Goal: Task Accomplishment & Management: Complete application form

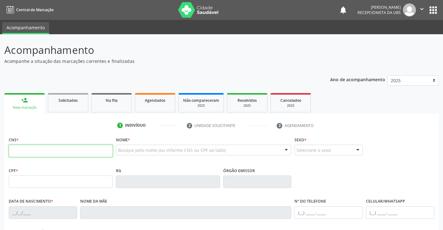
click at [29, 147] on input "text" at bounding box center [61, 151] width 104 height 12
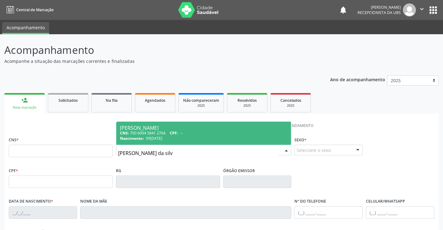
type input "roseane barros da silva"
click at [154, 139] on span "09/07/1982" at bounding box center [154, 138] width 16 height 5
type input "700 6094 5841 2764"
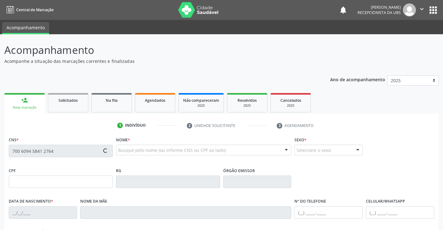
type input "09/07/1982"
type input "Maria de Lourdes Barros"
type input "(87) 99179-8124"
type input "518"
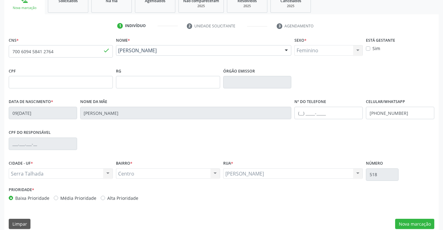
scroll to position [107, 0]
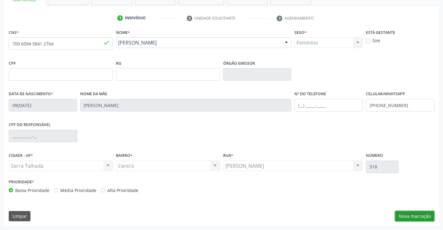
click at [417, 214] on button "Nova marcação" at bounding box center [414, 216] width 39 height 11
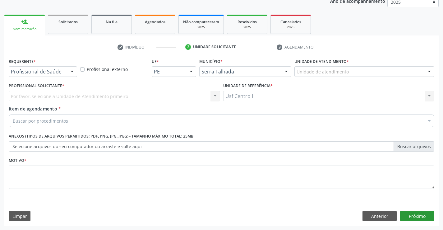
scroll to position [78, 0]
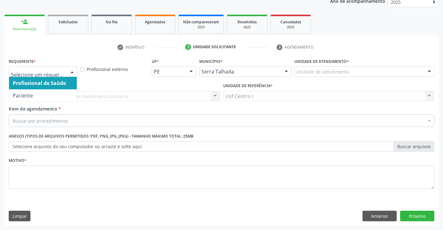
click at [72, 71] on div at bounding box center [71, 72] width 9 height 11
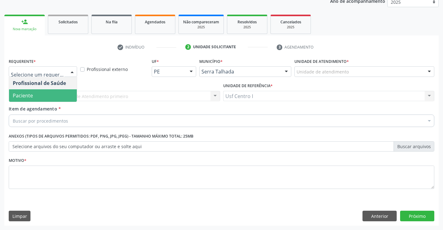
click at [44, 94] on span "Paciente" at bounding box center [43, 95] width 68 height 12
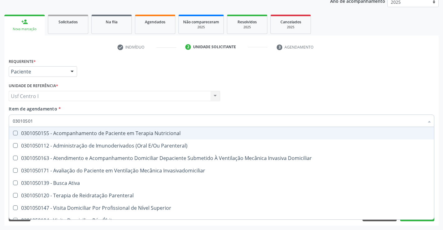
type input "030105015"
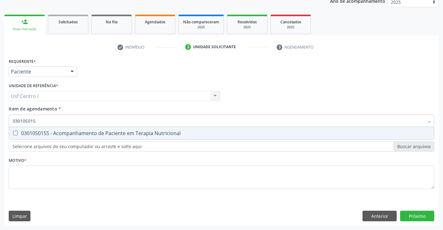
click at [17, 134] on Nutricional at bounding box center [15, 133] width 5 height 5
click at [13, 134] on Nutricional "checkbox" at bounding box center [11, 133] width 4 height 4
checkbox Nutricional "true"
click at [13, 170] on div "Requerente * Paciente Profissional de Saúde Paciente Nenhum resultado encontrad…" at bounding box center [222, 127] width 426 height 141
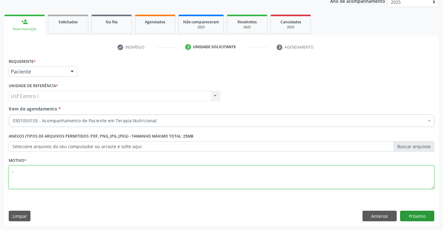
type textarea ","
click at [427, 217] on button "Próximo" at bounding box center [417, 215] width 34 height 11
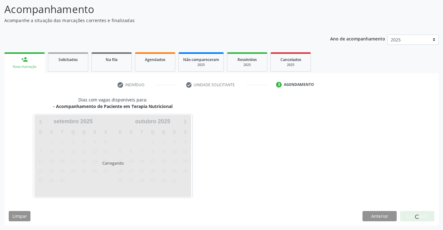
scroll to position [41, 0]
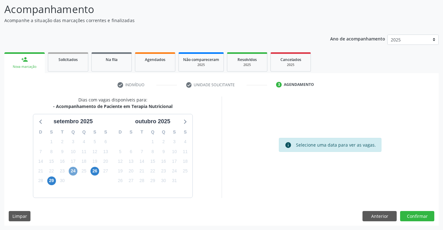
click at [72, 172] on span "24" at bounding box center [73, 171] width 9 height 9
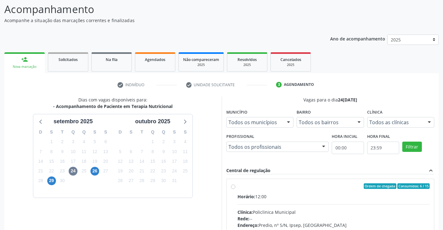
click at [237, 187] on label "Ordem de chegada Consumidos: 6 / 15 Horário: 12:00 Clínica: Policlinica Municip…" at bounding box center [333, 230] width 192 height 95
click at [233, 187] on input "Ordem de chegada Consumidos: 6 / 15 Horário: 12:00 Clínica: Policlinica Municip…" at bounding box center [233, 186] width 4 height 6
radio input "true"
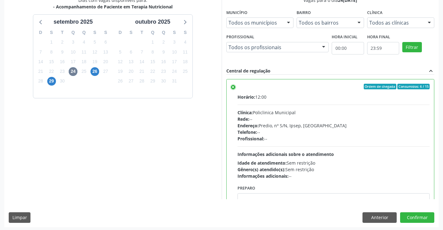
scroll to position [142, 0]
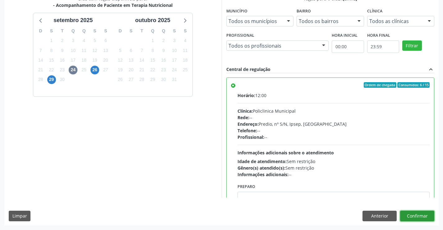
click at [421, 213] on button "Confirmar" at bounding box center [417, 215] width 34 height 11
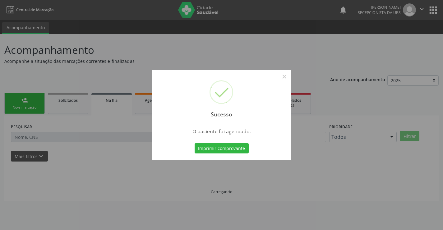
scroll to position [0, 0]
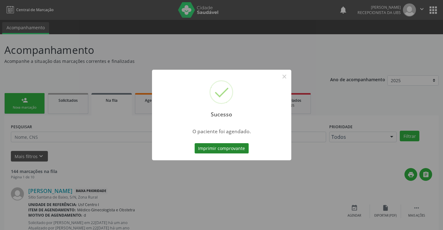
click at [233, 149] on button "Imprimir comprovante" at bounding box center [222, 148] width 54 height 11
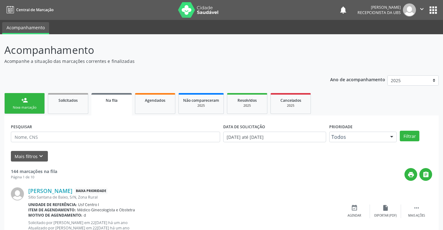
click at [28, 98] on div "person_add" at bounding box center [24, 100] width 7 height 7
drag, startPoint x: 28, startPoint y: 98, endPoint x: 23, endPoint y: 99, distance: 4.9
click at [25, 99] on div "person_add" at bounding box center [24, 100] width 7 height 7
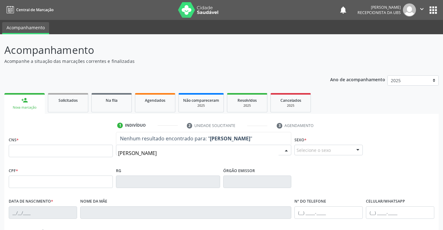
type input "vitoria maria"
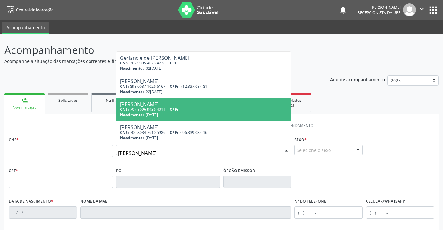
click at [157, 111] on div "CNS: 707 8096 9936 4011 CPF: --" at bounding box center [204, 109] width 168 height 5
type input "707 8096 9936 4011"
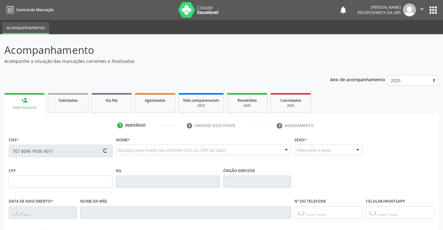
type input "07/12/2007"
type input "Roseane Barros da Silva"
type input "(87) 99179-8124"
type input "518"
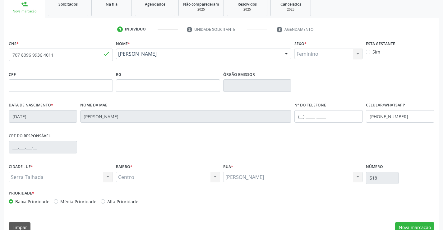
scroll to position [107, 0]
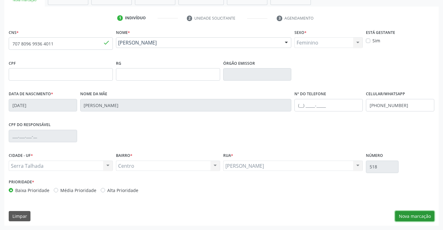
click at [414, 215] on button "Nova marcação" at bounding box center [414, 216] width 39 height 11
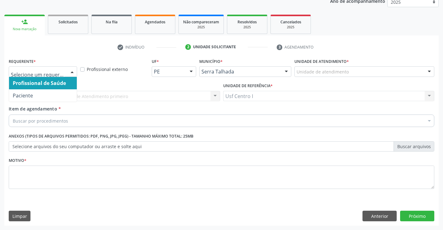
click at [70, 72] on div at bounding box center [71, 72] width 9 height 11
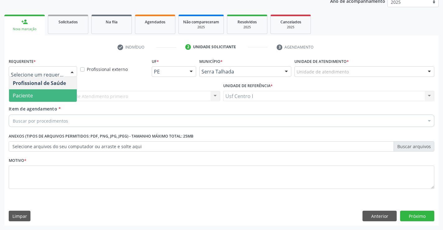
click at [58, 97] on span "Paciente" at bounding box center [43, 95] width 68 height 12
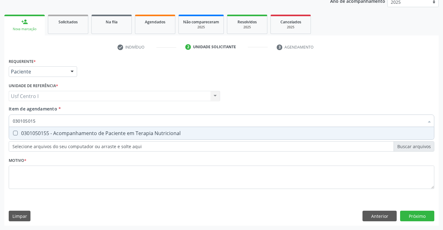
type input "0301050155"
click at [15, 131] on Nutricional at bounding box center [15, 133] width 5 height 5
click at [13, 131] on Nutricional "checkbox" at bounding box center [11, 133] width 4 height 4
checkbox Nutricional "true"
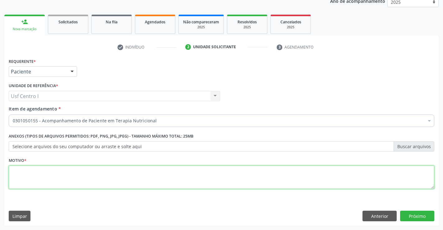
click at [21, 171] on div "Requerente * Paciente Profissional de Saúde Paciente Nenhum resultado encontrad…" at bounding box center [222, 127] width 426 height 141
type textarea ","
click at [417, 219] on button "Próximo" at bounding box center [417, 215] width 34 height 11
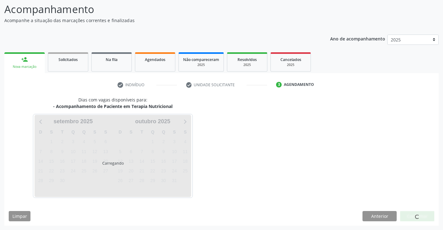
scroll to position [41, 0]
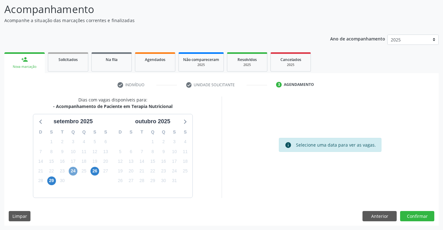
click at [73, 172] on span "24" at bounding box center [73, 171] width 9 height 9
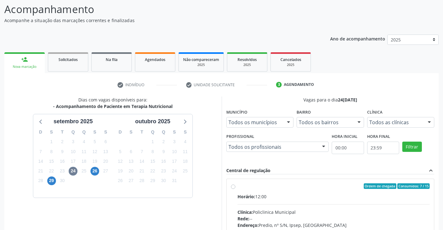
click at [237, 187] on label "Ordem de chegada Consumidos: 7 / 15 Horário: 12:00 Clínica: Policlinica Municip…" at bounding box center [333, 230] width 192 height 95
click at [233, 187] on input "Ordem de chegada Consumidos: 7 / 15 Horário: 12:00 Clínica: Policlinica Municip…" at bounding box center [233, 186] width 4 height 6
radio input "true"
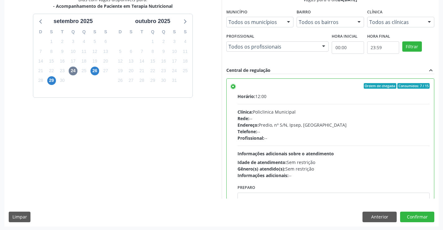
scroll to position [142, 0]
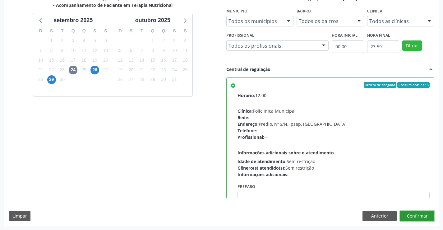
click at [418, 214] on button "Confirmar" at bounding box center [417, 215] width 34 height 11
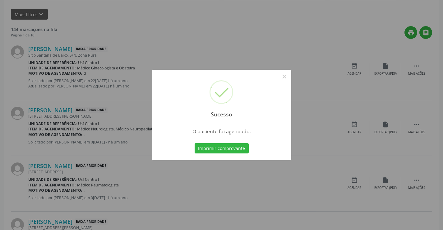
scroll to position [0, 0]
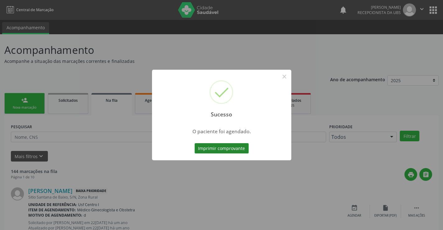
click at [211, 148] on button "Imprimir comprovante" at bounding box center [222, 148] width 54 height 11
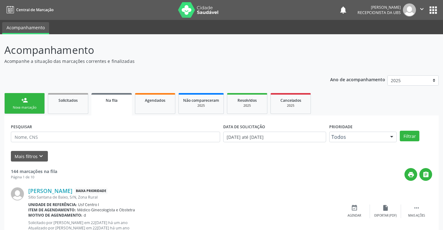
click at [32, 110] on link "person_add Nova marcação" at bounding box center [24, 103] width 40 height 21
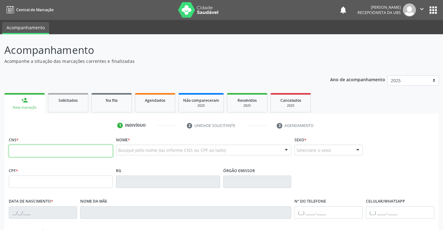
click at [22, 150] on input "text" at bounding box center [61, 151] width 104 height 12
type input "898 0034 1469 4109"
type input "24/06/2000"
type input "Maria de Lourdes Mourato Souza"
type input "(99) 99999-9999"
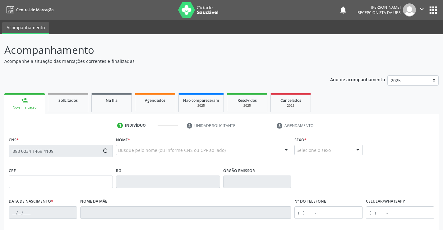
type input "1299"
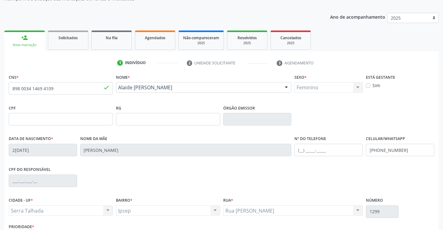
scroll to position [96, 0]
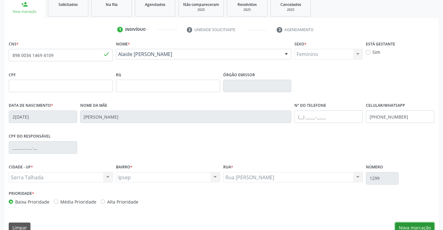
click at [425, 225] on button "Nova marcação" at bounding box center [414, 227] width 39 height 11
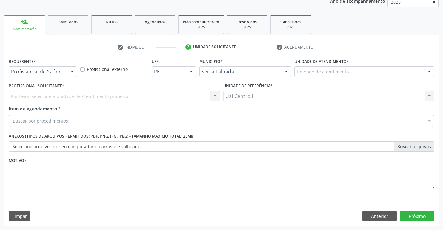
scroll to position [78, 0]
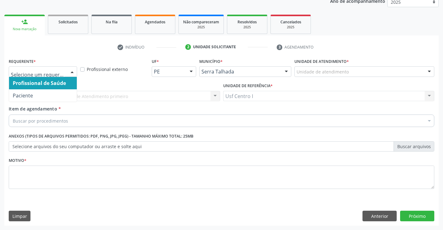
click at [74, 72] on div at bounding box center [71, 72] width 9 height 11
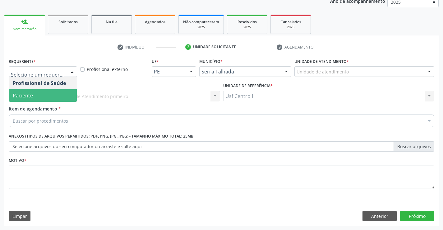
click at [44, 96] on span "Paciente" at bounding box center [43, 95] width 68 height 12
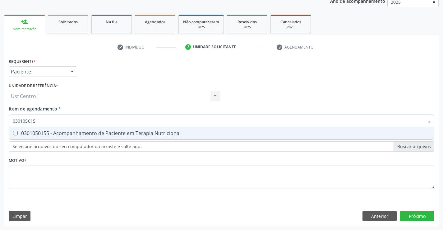
type input "0301050155"
click at [13, 131] on Nutricional at bounding box center [15, 133] width 5 height 5
click at [13, 131] on Nutricional "checkbox" at bounding box center [11, 133] width 4 height 4
checkbox Nutricional "true"
click at [19, 172] on div "Requerente * Paciente Profissional de Saúde Paciente Nenhum resultado encontrad…" at bounding box center [222, 127] width 426 height 141
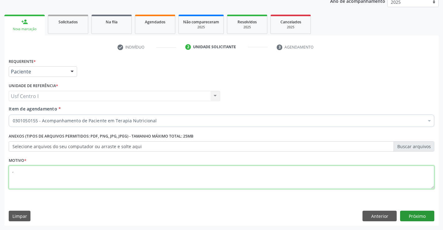
type textarea ","
click at [418, 218] on button "Próximo" at bounding box center [417, 215] width 34 height 11
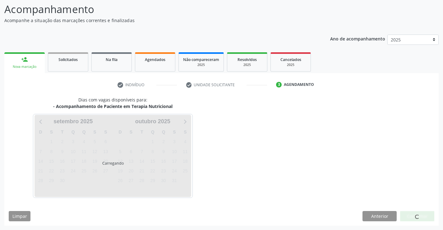
scroll to position [41, 0]
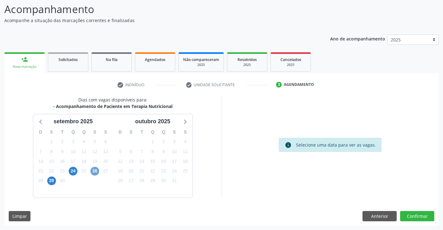
click at [95, 172] on span "26" at bounding box center [94, 171] width 9 height 9
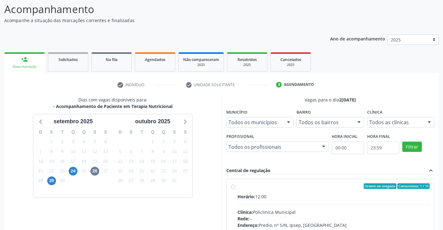
click at [237, 186] on label "Ordem de chegada Consumidos: 1 / 15 Horário: 12:00 Clínica: Policlinica Municip…" at bounding box center [333, 230] width 192 height 95
click at [234, 186] on input "Ordem de chegada Consumidos: 1 / 15 Horário: 12:00 Clínica: Policlinica Municip…" at bounding box center [233, 186] width 4 height 6
radio input "true"
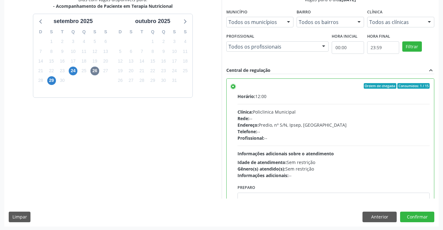
scroll to position [142, 0]
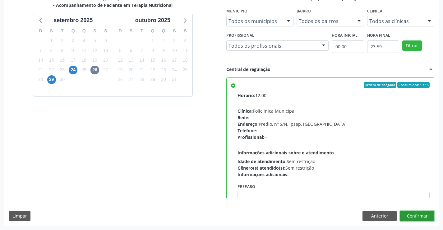
click at [420, 214] on button "Confirmar" at bounding box center [417, 215] width 34 height 11
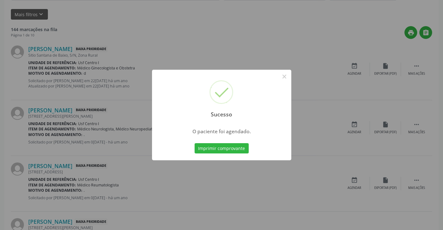
scroll to position [0, 0]
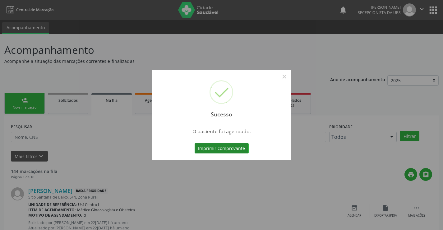
click at [224, 148] on button "Imprimir comprovante" at bounding box center [222, 148] width 54 height 11
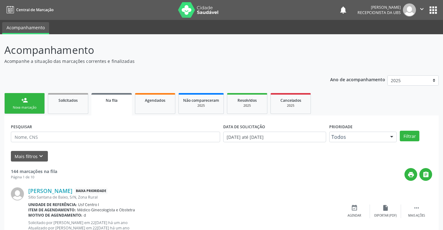
click at [14, 106] on div "Nova marcação" at bounding box center [24, 107] width 31 height 5
click at [20, 104] on link "person_add Nova marcação" at bounding box center [24, 103] width 40 height 21
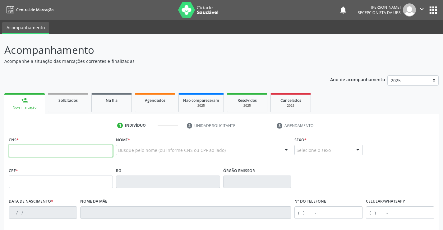
click at [35, 150] on input "text" at bounding box center [61, 151] width 104 height 12
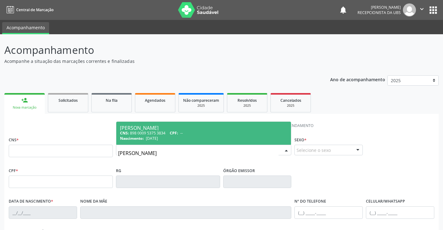
type input "rosangela sousa de melo benicio"
click at [154, 135] on div "CNS: 898 0009 5375 3834 CPF: 191.403.043-53" at bounding box center [204, 132] width 168 height 5
type input "898 0009 5375 3834"
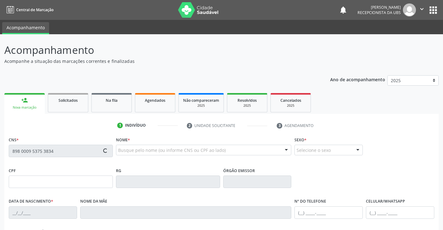
type input "24/08/1959"
type input "Maria Souza de Melo"
type input "(87) 99999-9999"
type input "090.721.603-04"
type input "173"
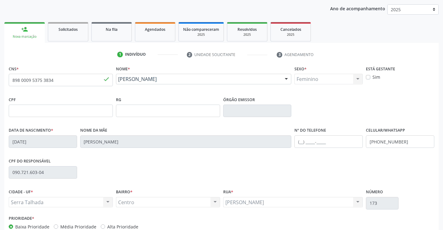
scroll to position [107, 0]
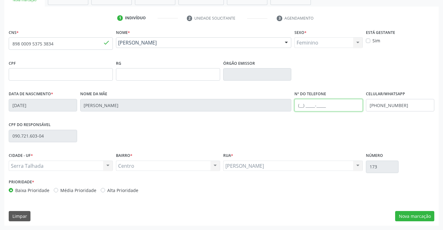
click at [314, 107] on input "text" at bounding box center [328, 105] width 68 height 12
type input "(85) 98943-8043"
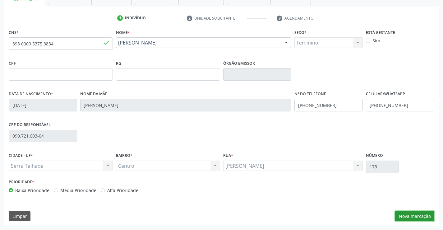
click at [411, 217] on button "Nova marcação" at bounding box center [414, 216] width 39 height 11
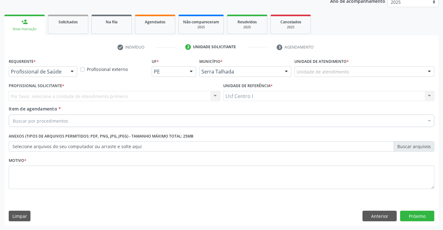
scroll to position [78, 0]
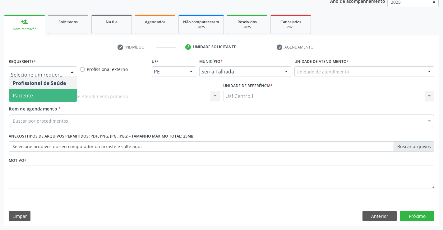
click at [35, 94] on span "Paciente" at bounding box center [43, 95] width 68 height 12
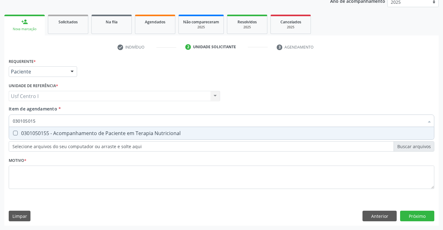
type input "0301050155"
click at [17, 131] on Nutricional at bounding box center [15, 133] width 5 height 5
click at [13, 131] on Nutricional "checkbox" at bounding box center [11, 133] width 4 height 4
checkbox Nutricional "true"
click at [16, 175] on div "Requerente * Paciente Profissional de Saúde Paciente Nenhum resultado encontrad…" at bounding box center [222, 127] width 426 height 141
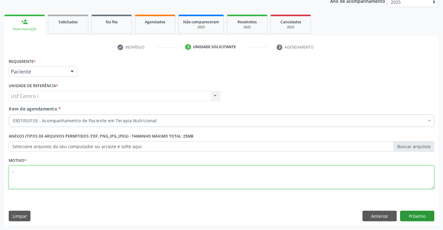
type textarea ","
click at [422, 215] on button "Próximo" at bounding box center [417, 215] width 34 height 11
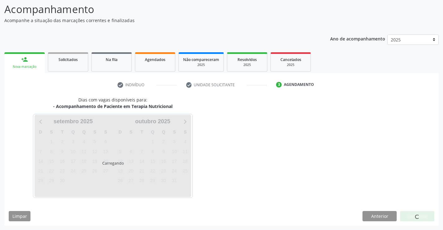
scroll to position [41, 0]
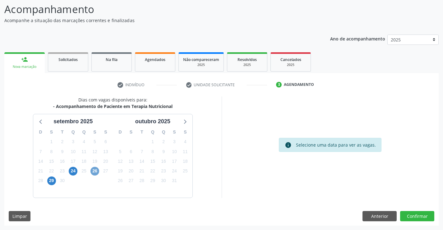
click at [96, 172] on span "26" at bounding box center [94, 171] width 9 height 9
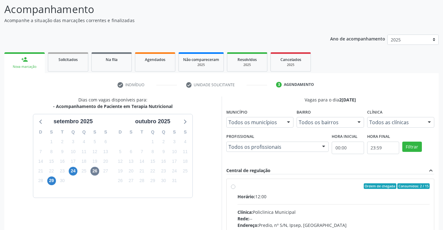
click at [237, 187] on label "Ordem de chegada Consumidos: 2 / 15 Horário: 12:00 Clínica: Policlinica Municip…" at bounding box center [333, 230] width 192 height 95
click at [234, 187] on input "Ordem de chegada Consumidos: 2 / 15 Horário: 12:00 Clínica: Policlinica Municip…" at bounding box center [233, 186] width 4 height 6
radio input "true"
drag, startPoint x: 442, startPoint y: 203, endPoint x: 446, endPoint y: 223, distance: 20.0
click at [443, 189] on html "Central de Marcação notifications Maria Josenice de Lima Silva Recepcionista da…" at bounding box center [221, 74] width 443 height 230
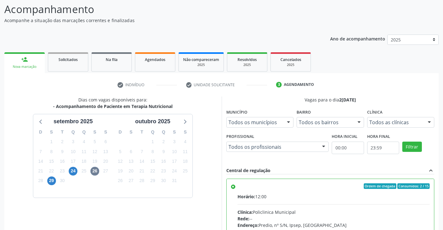
click at [443, 214] on div "Acompanhamento Acompanhe a situação das marcações correntes e finalizadas Relat…" at bounding box center [221, 161] width 443 height 337
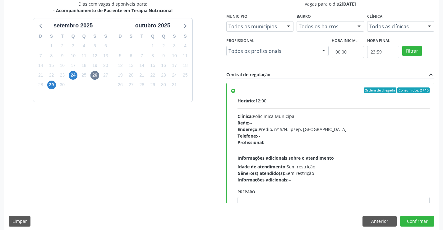
scroll to position [142, 0]
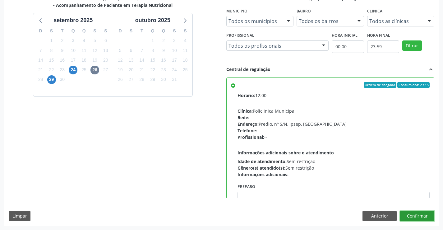
click at [410, 212] on button "Confirmar" at bounding box center [417, 215] width 34 height 11
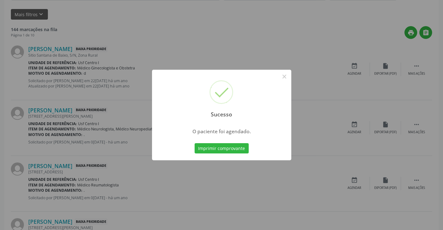
scroll to position [0, 0]
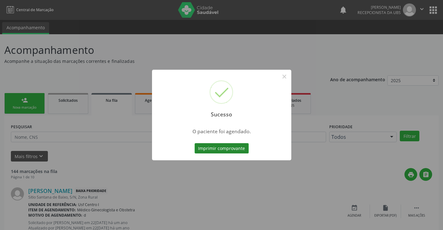
click at [240, 147] on button "Imprimir comprovante" at bounding box center [222, 148] width 54 height 11
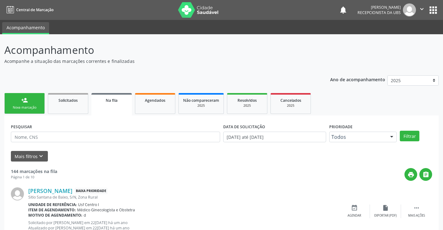
click at [16, 104] on link "person_add Nova marcação" at bounding box center [24, 103] width 40 height 21
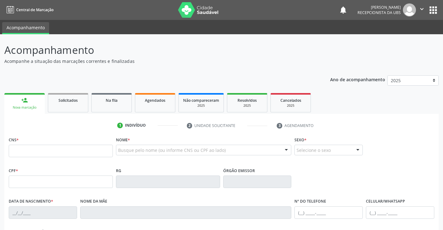
click at [18, 105] on div "Nova marcação" at bounding box center [25, 107] width 32 height 5
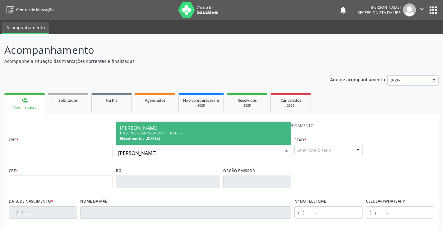
type input "carlos cristiano conduru"
click at [168, 134] on div "CNS: 700 7069 1004 6577 CPF: --" at bounding box center [204, 132] width 168 height 5
type input "700 7069 1004 6577"
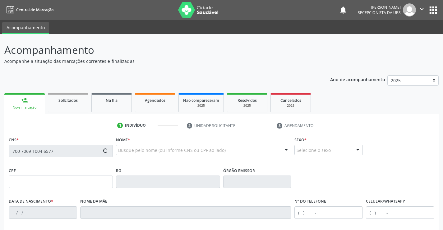
type input "[DATE]"
type input "[PERSON_NAME]"
type input "[PHONE_NUMBER]"
type input "270"
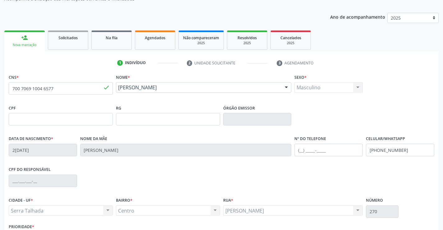
scroll to position [107, 0]
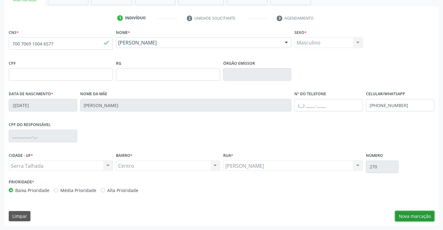
click at [420, 216] on button "Nova marcação" at bounding box center [414, 216] width 39 height 11
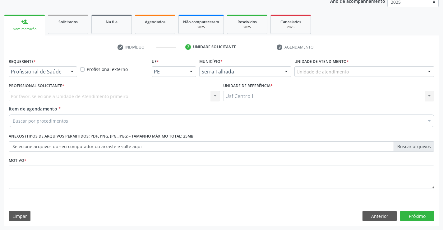
scroll to position [78, 0]
click at [67, 71] on div at bounding box center [71, 72] width 9 height 11
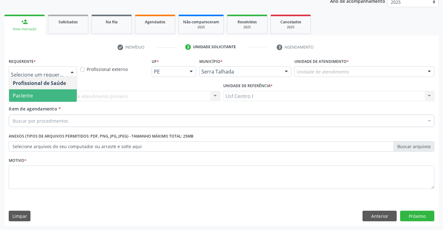
click at [54, 93] on span "Paciente" at bounding box center [43, 95] width 68 height 12
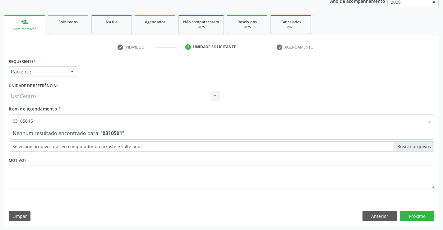
type input "031050155"
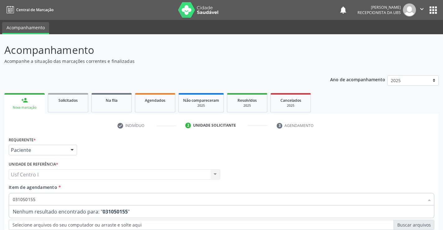
scroll to position [78, 0]
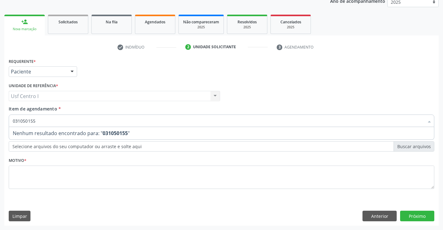
click at [19, 121] on input "031050155" at bounding box center [218, 120] width 411 height 12
type input "0301050155"
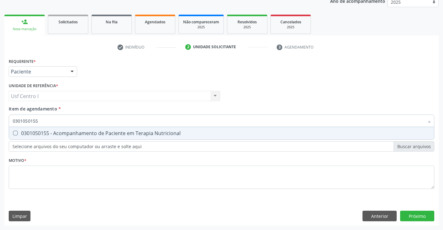
click at [18, 132] on div "0301050155 - Acompanhamento de Paciente em Terapia Nutricional" at bounding box center [221, 133] width 417 height 5
checkbox Nutricional "true"
click at [19, 168] on div "Requerente * Paciente Profissional de Saúde Paciente Nenhum resultado encontrad…" at bounding box center [222, 127] width 426 height 141
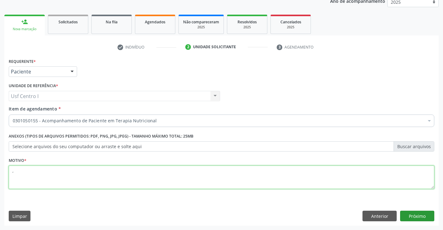
type textarea ","
click at [422, 216] on button "Próximo" at bounding box center [417, 215] width 34 height 11
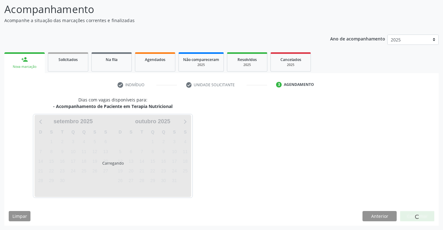
scroll to position [41, 0]
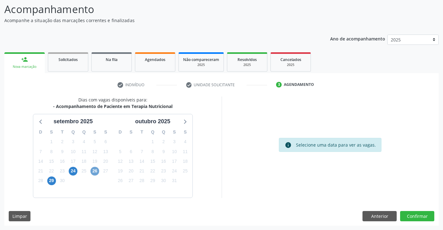
click at [95, 169] on span "26" at bounding box center [94, 171] width 9 height 9
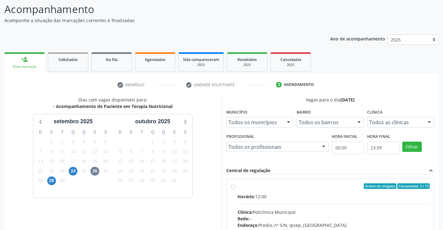
click at [237, 187] on label "Ordem de chegada Consumidos: 3 / 15 Horário: 12:00 Clínica: Policlinica Municip…" at bounding box center [333, 230] width 192 height 95
click at [234, 187] on input "Ordem de chegada Consumidos: 3 / 15 Horário: 12:00 Clínica: Policlinica Municip…" at bounding box center [233, 186] width 4 height 6
radio input "true"
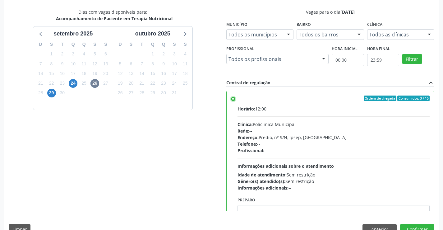
scroll to position [142, 0]
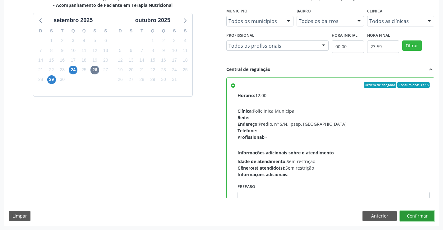
click at [413, 218] on button "Confirmar" at bounding box center [417, 215] width 34 height 11
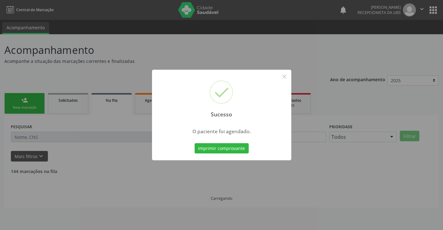
scroll to position [0, 0]
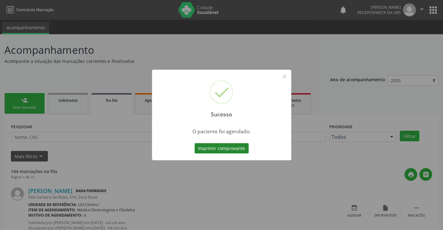
click at [233, 150] on button "Imprimir comprovante" at bounding box center [222, 148] width 54 height 11
